Goal: Information Seeking & Learning: Learn about a topic

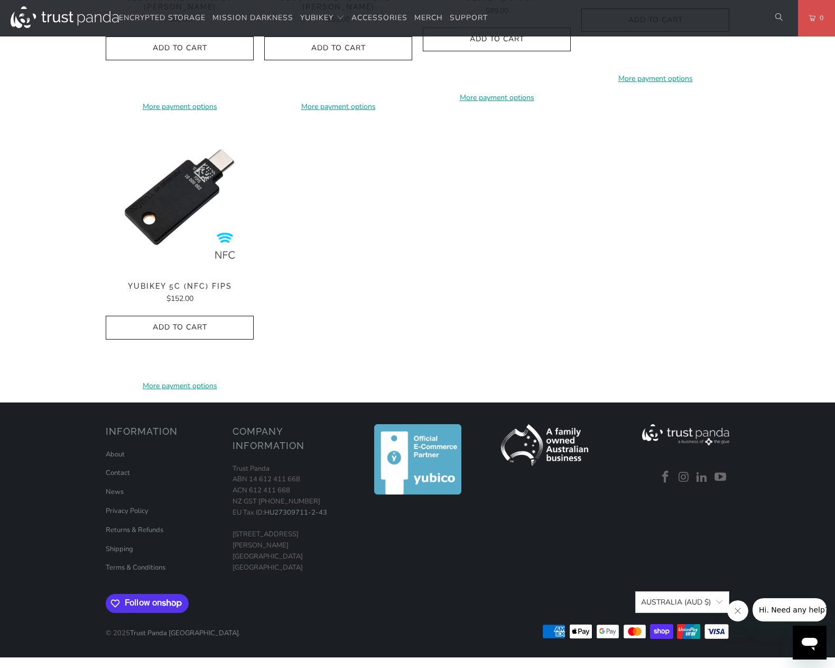
scroll to position [1480, 0]
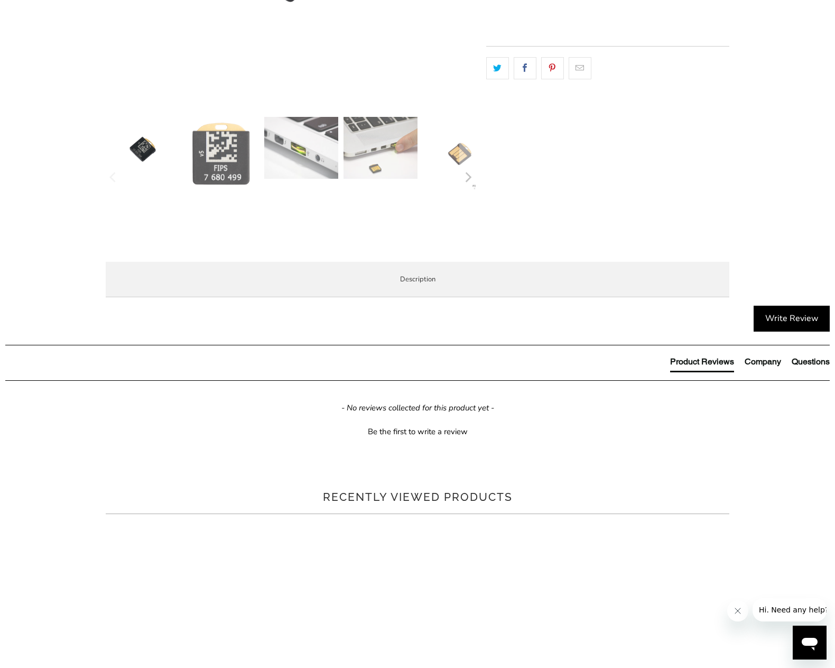
scroll to position [317, 0]
drag, startPoint x: 308, startPoint y: 490, endPoint x: 126, endPoint y: 448, distance: 186.2
click at [0, 0] on div "The YubiKey 5 FIPS Series is a hardware based authentication solution that prov…" at bounding box center [0, 0] width 0 height 0
copy div "Do I need the FIPS key to secure my organisation? FIPS stands for Federal Infor…"
drag, startPoint x: 279, startPoint y: 521, endPoint x: 130, endPoint y: 508, distance: 150.2
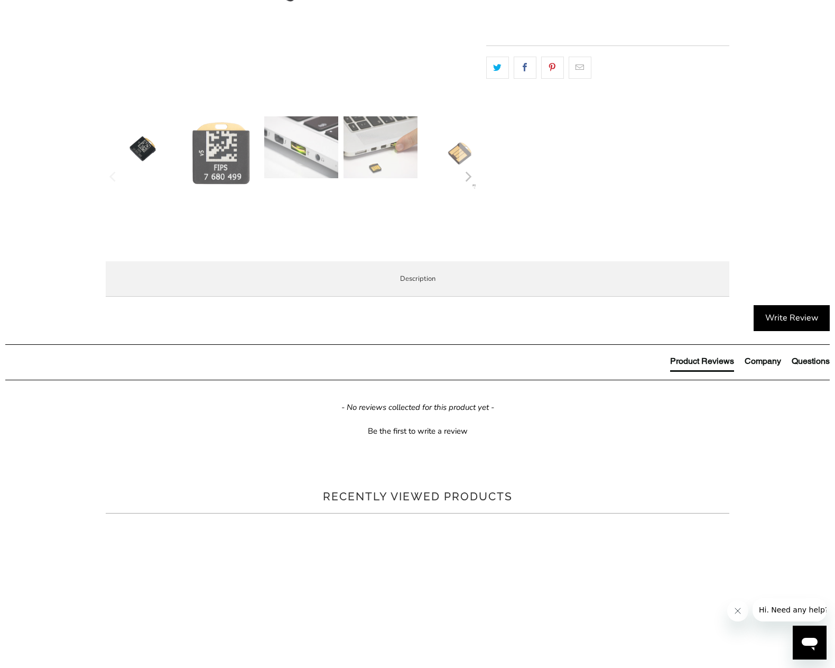
click at [0, 0] on p "You should only purchase FIPS keys if your organisation specifically requires t…" at bounding box center [0, 0] width 0 height 0
drag, startPoint x: 130, startPoint y: 508, endPoint x: 144, endPoint y: 506, distance: 14.4
copy span "You should only purchase FIPS keys if your organisation specifically requires t…"
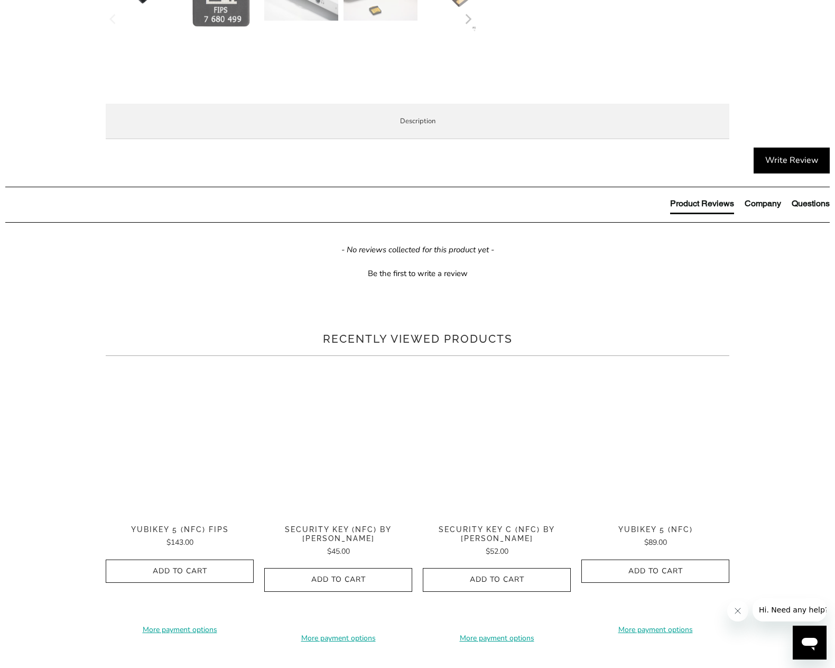
scroll to position [476, 0]
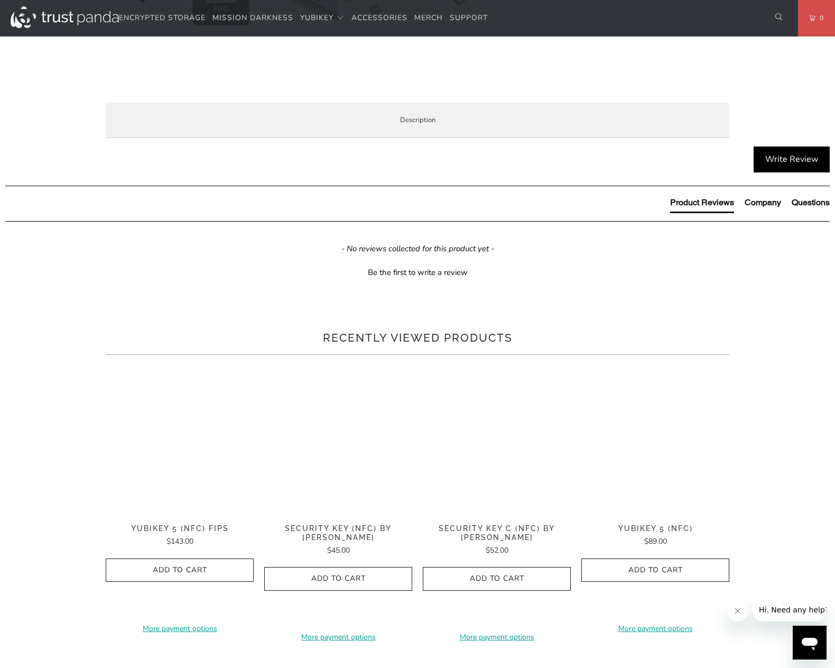
drag, startPoint x: 481, startPoint y: 455, endPoint x: 81, endPoint y: 386, distance: 405.5
copy div "Product Features (Business) FIPS 140-2 validated (Overall Level 2, Physical Sec…"
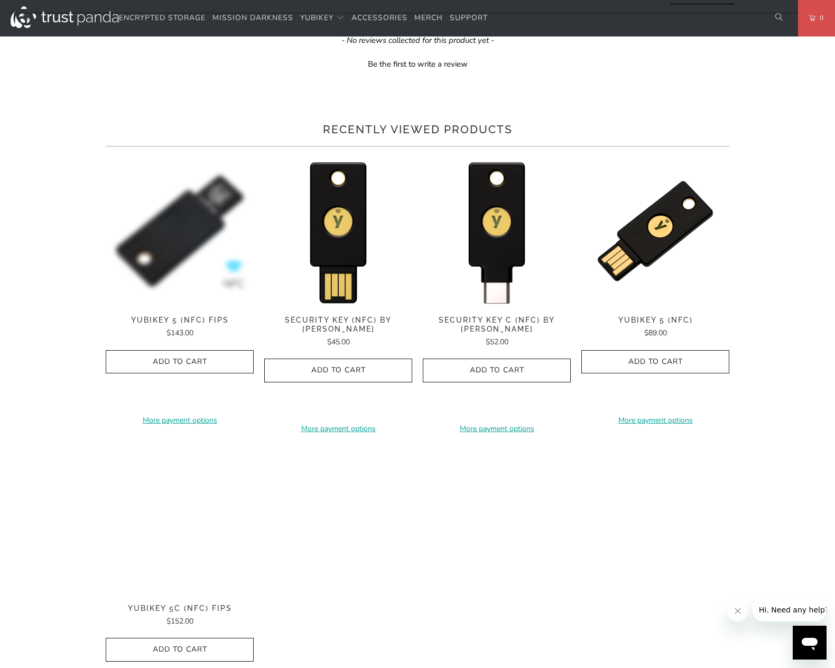
scroll to position [687, 0]
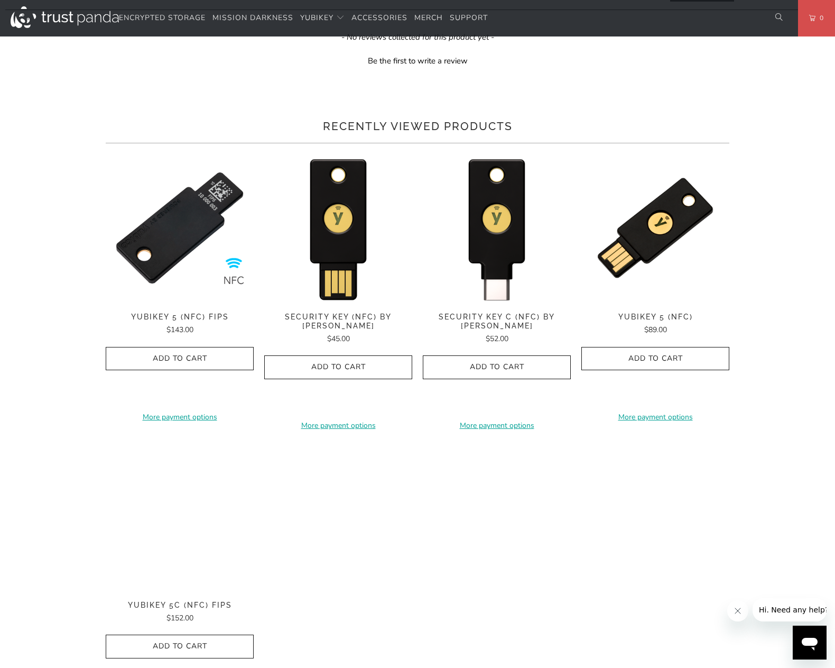
drag, startPoint x: 176, startPoint y: 511, endPoint x: 125, endPoint y: 492, distance: 54.7
click at [0, 0] on div "The YubiKey 5 FIPS Series is a hardware based authentication solution that prov…" at bounding box center [0, 0] width 0 height 0
copy p "Meet Compliance Requirements The YubiKey FIPS Series enables government agencie…"
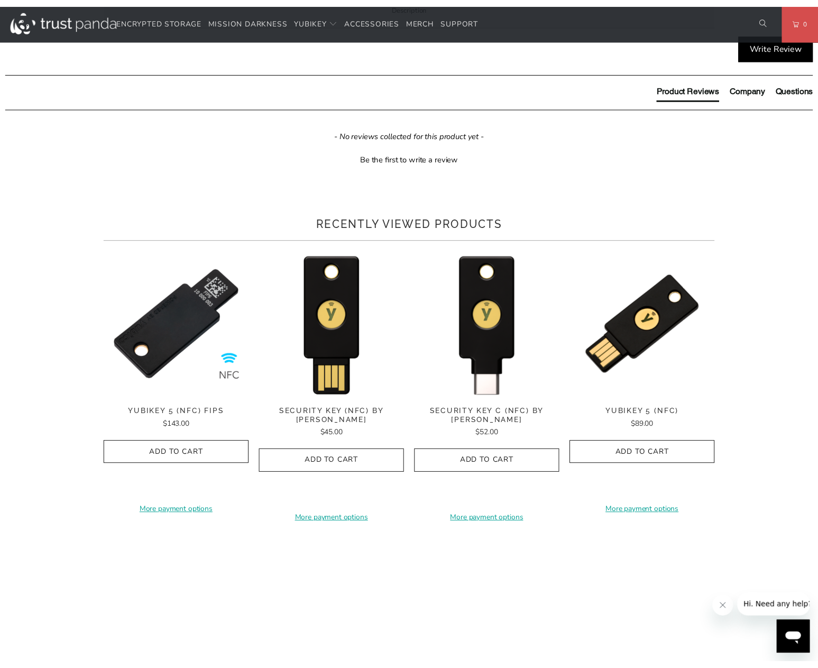
scroll to position [582, 0]
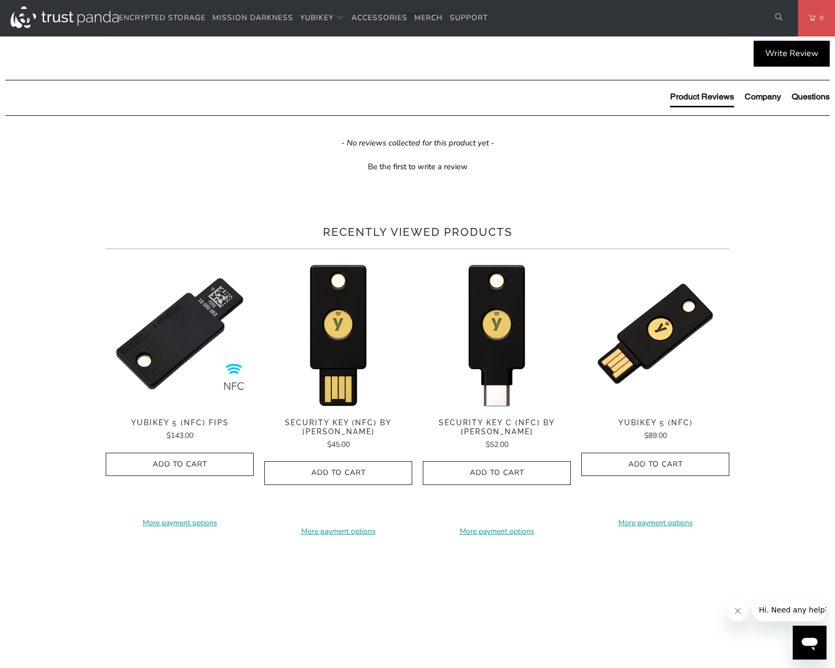
drag, startPoint x: 495, startPoint y: 316, endPoint x: 152, endPoint y: 318, distance: 343.1
click at [0, 0] on li "The simplest, most effective way to protect your users such as employees agains…" at bounding box center [0, 0] width 0 height 0
copy li "The simplest, most effective way to protect your users such as employees agains…"
